Goal: Contribute content: Contribute content

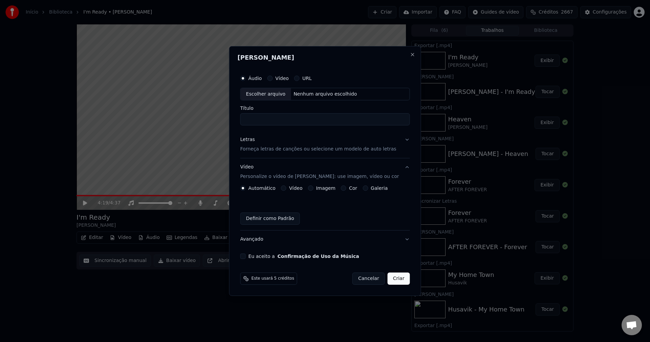
click at [272, 93] on div "Escolher arquivo" at bounding box center [266, 94] width 50 height 12
type input "**********"
click at [278, 150] on p "Forneça letras de canções ou selecione um modelo de auto letras" at bounding box center [318, 149] width 156 height 7
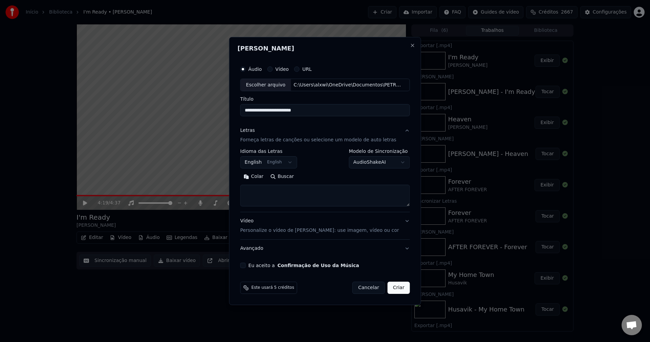
click at [274, 190] on textarea at bounding box center [325, 196] width 170 height 22
paste textarea "**********"
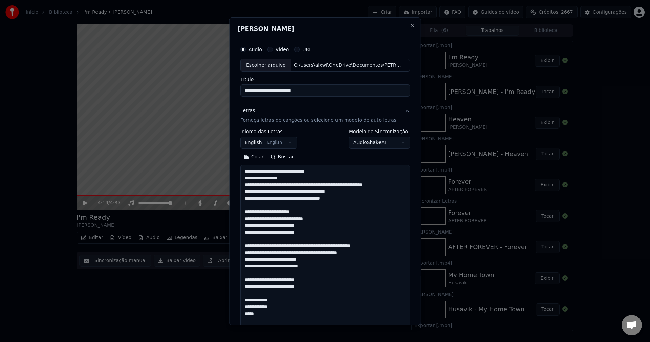
scroll to position [232, 0]
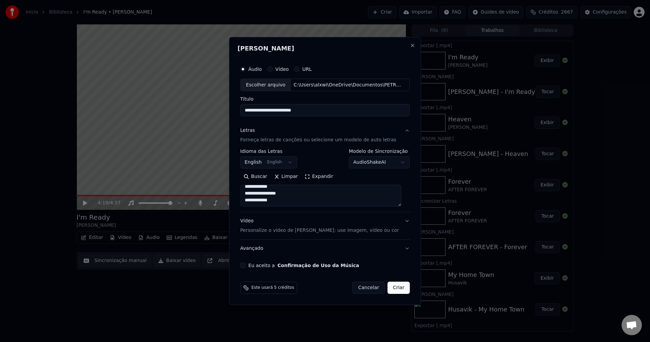
type textarea "**********"
click at [254, 227] on p "Personalize o vídeo de [PERSON_NAME]: use imagem, vídeo ou cor" at bounding box center [319, 230] width 159 height 7
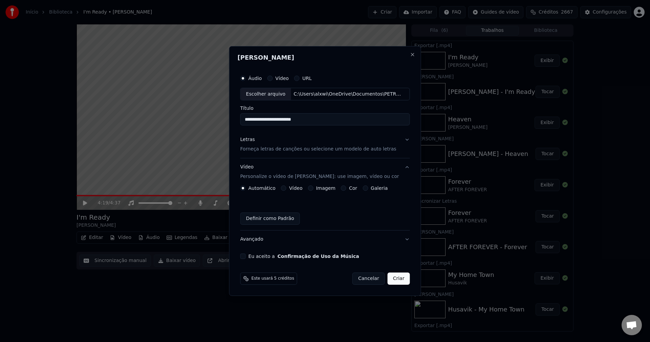
click at [312, 188] on button "Imagem" at bounding box center [310, 187] width 5 height 5
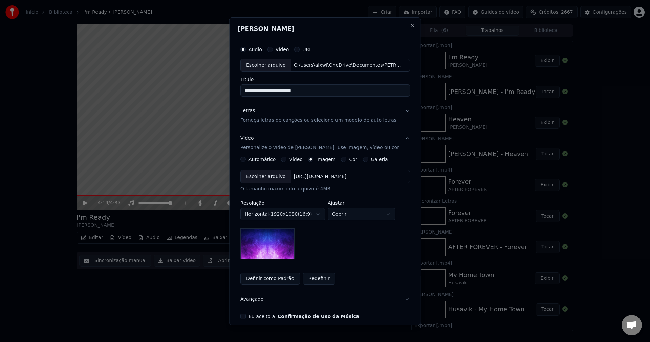
click at [266, 176] on div "Escolher arquivo" at bounding box center [266, 176] width 50 height 12
click at [245, 319] on button "Eu aceito a Confirmação de Uso da Música" at bounding box center [242, 315] width 5 height 5
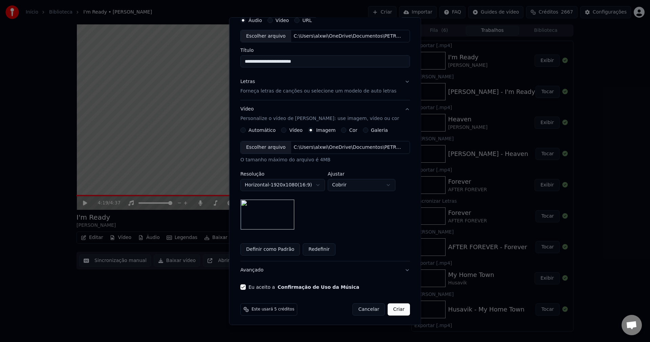
scroll to position [31, 0]
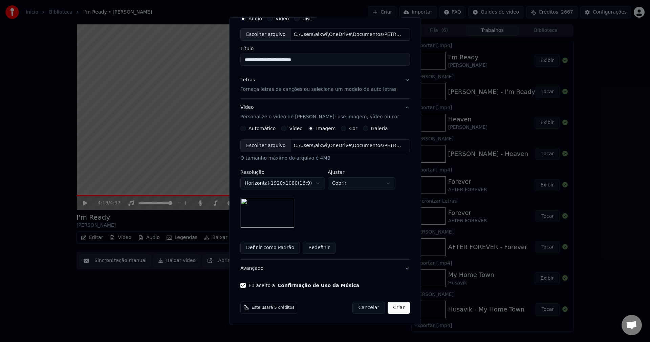
click at [395, 307] on button "Criar" at bounding box center [399, 307] width 22 height 12
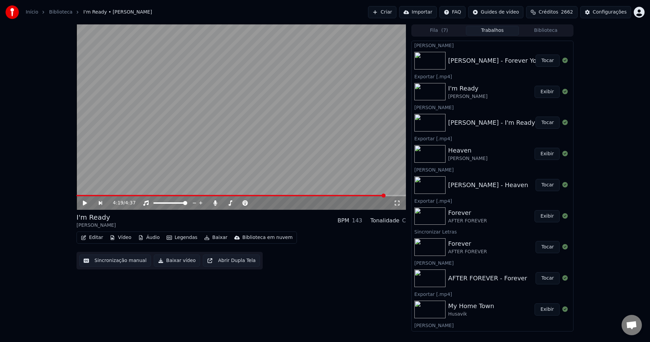
click at [543, 60] on button "Tocar" at bounding box center [548, 61] width 24 height 12
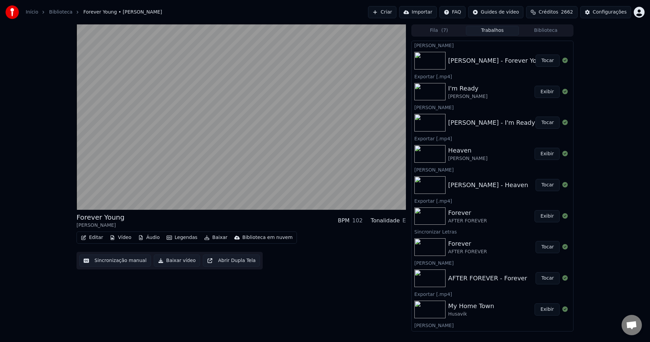
click at [209, 236] on button "Baixar" at bounding box center [215, 237] width 29 height 9
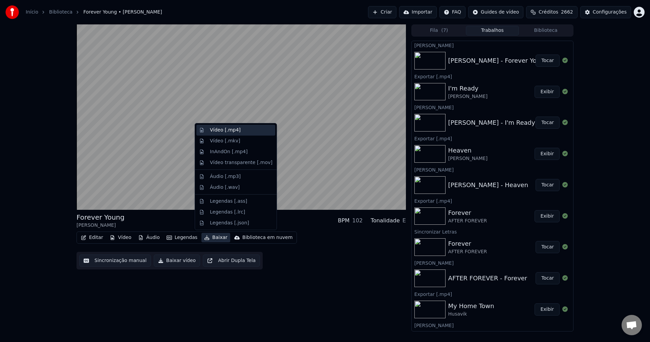
click at [232, 132] on div "Vídeo [.mp4]" at bounding box center [225, 130] width 31 height 7
